Goal: Information Seeking & Learning: Learn about a topic

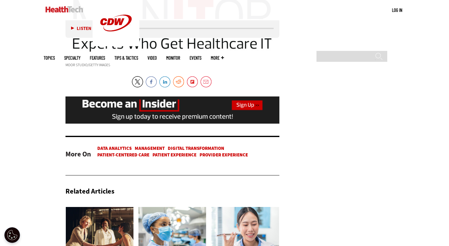
scroll to position [1236, 0]
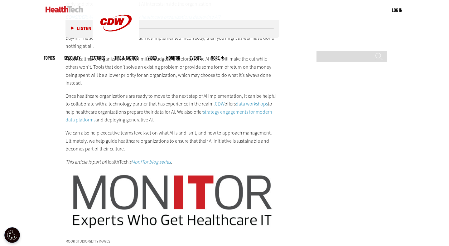
scroll to position [1127, 0]
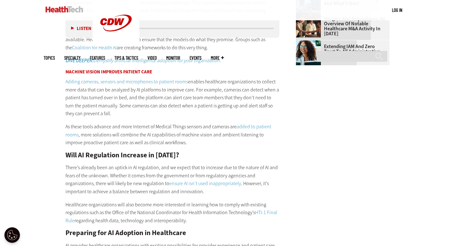
scroll to position [787, 0]
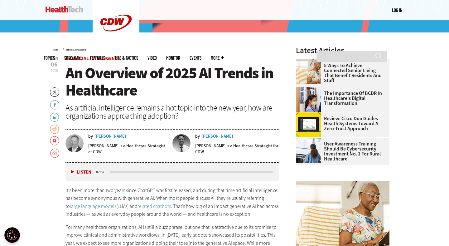
scroll to position [185, 0]
